Goal: Find specific page/section: Find specific page/section

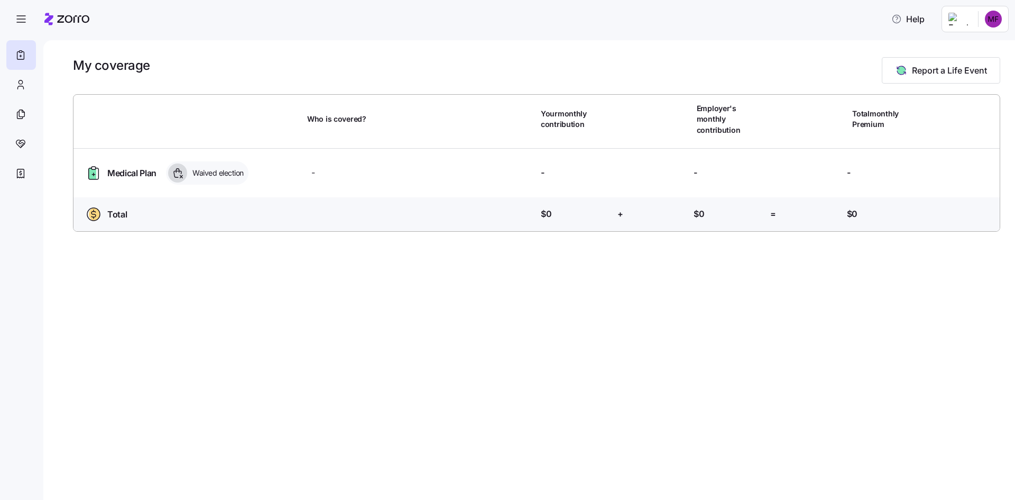
click at [983, 19] on html "Help My coverage Report a Life Event Who is covered? Your monthly contribution …" at bounding box center [507, 246] width 1015 height 493
click at [966, 44] on div "Admin view" at bounding box center [958, 48] width 55 height 12
